Goal: Transaction & Acquisition: Obtain resource

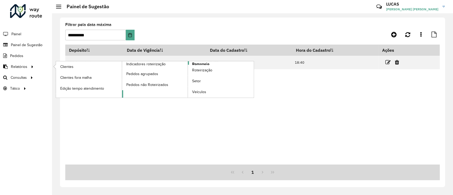
click at [196, 64] on span "Romaneio" at bounding box center [200, 64] width 17 height 6
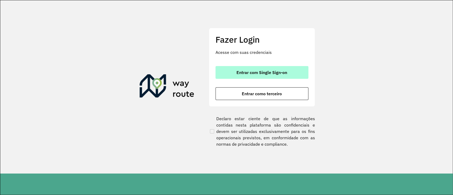
drag, startPoint x: 267, startPoint y: 89, endPoint x: 263, endPoint y: 71, distance: 18.1
click at [263, 71] on div "Entrar com Single Sign-on Entrar como terceiro" at bounding box center [262, 83] width 93 height 34
click at [264, 71] on span "Entrar com Single Sign-on" at bounding box center [261, 72] width 51 height 4
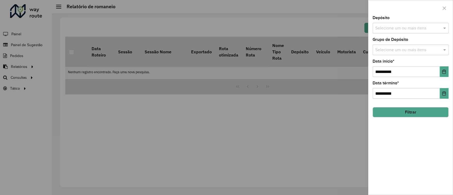
click at [28, 68] on div at bounding box center [226, 97] width 453 height 195
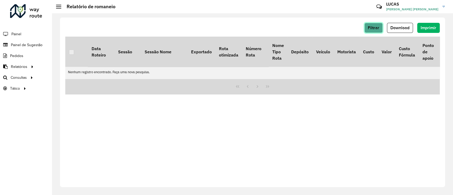
click at [378, 31] on button "Filtrar" at bounding box center [373, 28] width 18 height 10
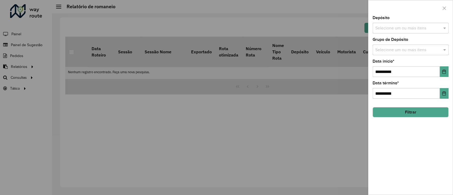
click at [390, 25] on input "text" at bounding box center [408, 28] width 68 height 6
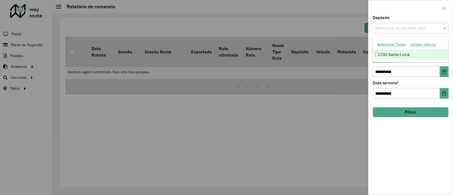
click at [391, 56] on div "CDD Santa Luzia" at bounding box center [410, 54] width 75 height 9
click at [408, 108] on button "Filtrar" at bounding box center [411, 112] width 76 height 10
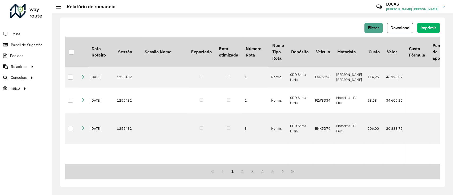
click at [399, 28] on span "Download" at bounding box center [399, 27] width 19 height 5
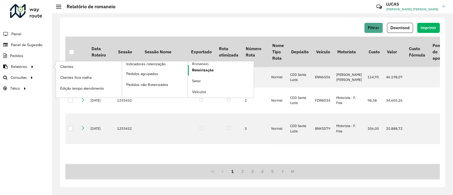
click at [200, 68] on span "Roteirização" at bounding box center [202, 70] width 21 height 6
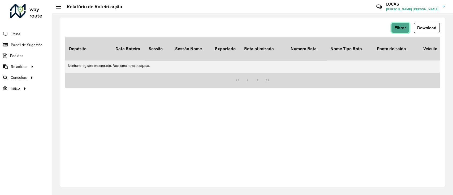
click at [406, 26] on button "Filtrar" at bounding box center [400, 28] width 18 height 10
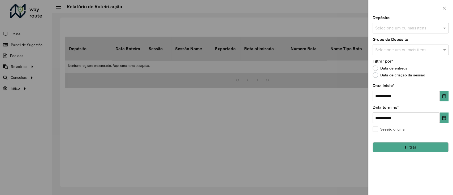
click at [393, 32] on div "Selecione um ou mais itens" at bounding box center [411, 28] width 76 height 11
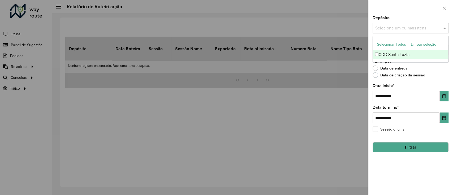
click at [389, 53] on div "CDD Santa Luzia" at bounding box center [410, 54] width 75 height 9
click at [409, 143] on button "Filtrar" at bounding box center [411, 147] width 76 height 10
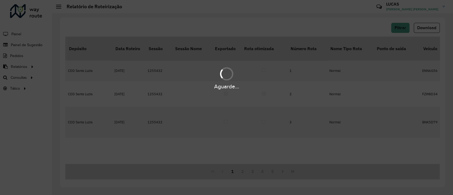
click at [390, 110] on div "Aguarde..." at bounding box center [226, 97] width 453 height 195
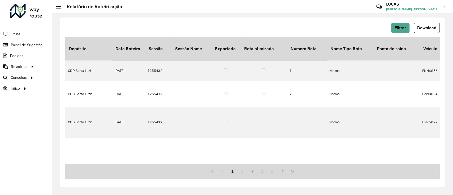
click at [422, 34] on div "Filtrar Download" at bounding box center [252, 30] width 374 height 14
click at [424, 27] on span "Download" at bounding box center [426, 27] width 19 height 5
click at [399, 29] on span "Filtrar" at bounding box center [400, 27] width 11 height 5
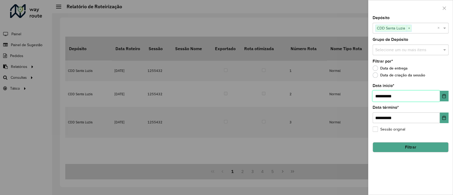
click at [408, 94] on input "**********" at bounding box center [406, 96] width 67 height 11
click at [444, 98] on icon "Choose Date" at bounding box center [444, 96] width 4 height 4
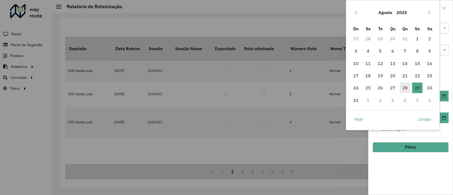
click at [404, 86] on span "28" at bounding box center [405, 88] width 11 height 11
type input "**********"
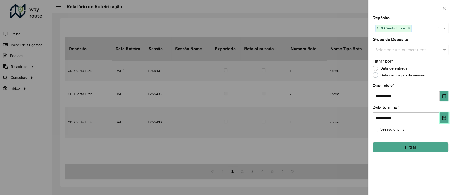
click at [442, 116] on icon "Choose Date" at bounding box center [444, 118] width 4 height 4
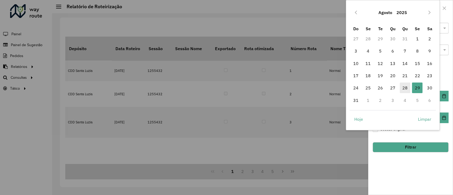
click at [406, 89] on span "28" at bounding box center [405, 88] width 11 height 11
type input "**********"
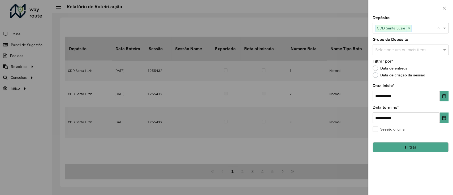
click at [402, 147] on button "Filtrar" at bounding box center [411, 147] width 76 height 10
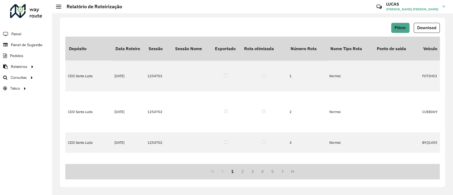
click at [425, 25] on span "Download" at bounding box center [426, 27] width 19 height 5
